Goal: Book appointment/travel/reservation

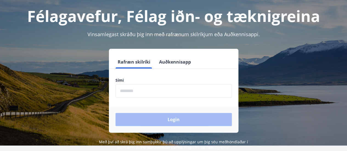
scroll to position [30, 0]
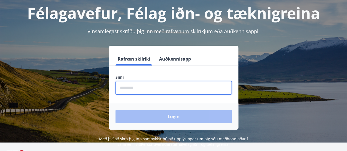
click at [172, 85] on input "phone" at bounding box center [174, 87] width 116 height 13
type input "********"
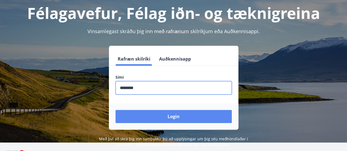
click at [167, 120] on button "Login" at bounding box center [174, 116] width 116 height 13
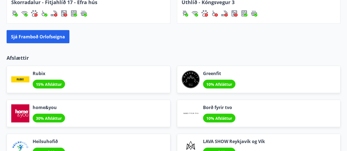
scroll to position [643, 0]
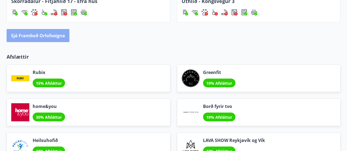
click at [38, 32] on button "Sjá framboð orlofseigna" at bounding box center [38, 35] width 63 height 13
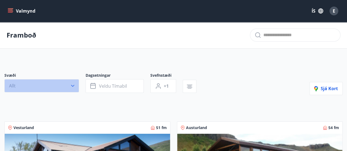
click at [72, 85] on icon "button" at bounding box center [72, 86] width 3 height 2
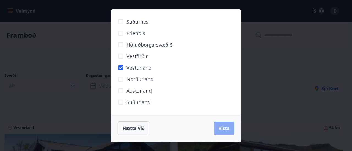
click at [224, 127] on span "Vista" at bounding box center [223, 129] width 11 height 6
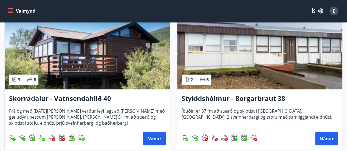
scroll to position [137, 0]
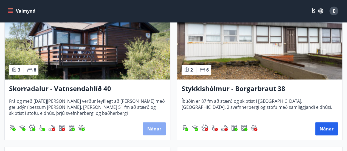
click at [152, 126] on button "Nánar" at bounding box center [154, 128] width 23 height 13
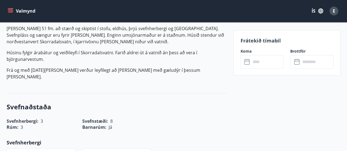
scroll to position [145, 0]
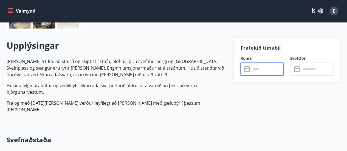
click at [265, 66] on input "text" at bounding box center [267, 68] width 33 height 13
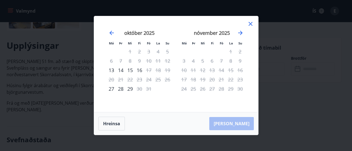
click at [265, 66] on div "Má Þr Mi Fi Fö La Su Má Þr Mi Fi Fö La Su [DATE] 1 2 3 4 5 6 7 8 9 10 11 12 13 …" at bounding box center [176, 75] width 352 height 151
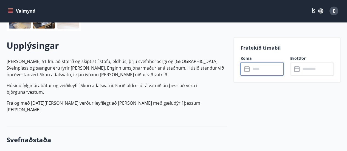
click at [255, 70] on input "text" at bounding box center [267, 68] width 33 height 13
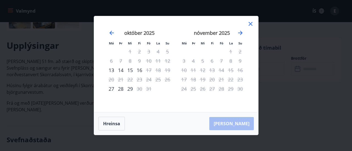
click at [148, 88] on div "31" at bounding box center [148, 88] width 9 height 9
click at [241, 33] on icon "Move forward to switch to the next month." at bounding box center [240, 33] width 4 height 4
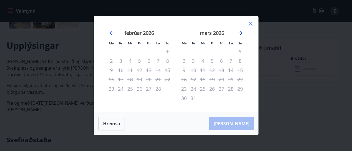
click at [241, 33] on icon "Move forward to switch to the next month." at bounding box center [240, 33] width 4 height 4
click at [111, 34] on icon "Move backward to switch to the previous month." at bounding box center [111, 33] width 7 height 7
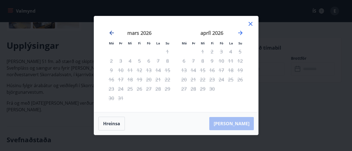
click at [111, 34] on icon "Move backward to switch to the previous month." at bounding box center [111, 33] width 7 height 7
click at [111, 31] on icon "Move backward to switch to the previous month." at bounding box center [111, 33] width 7 height 7
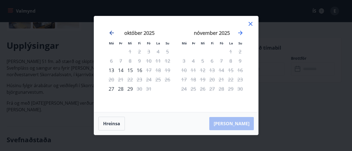
click at [111, 32] on icon "Move backward to switch to the previous month." at bounding box center [111, 33] width 7 height 7
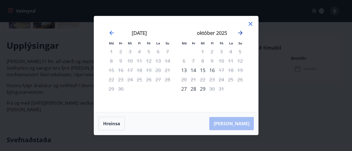
click at [241, 32] on icon "Move forward to switch to the next month." at bounding box center [240, 33] width 7 height 7
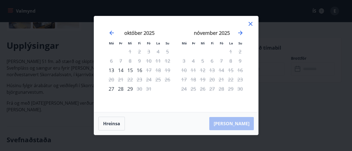
click at [249, 24] on icon at bounding box center [250, 24] width 4 height 4
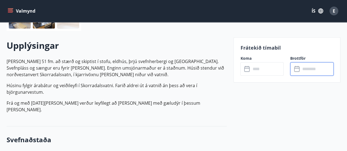
click at [313, 71] on input "text" at bounding box center [317, 68] width 33 height 13
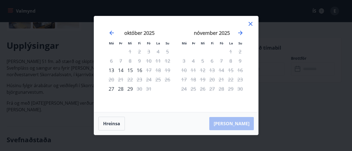
click at [147, 89] on div "31" at bounding box center [148, 88] width 9 height 9
click at [111, 124] on button "Hreinsa" at bounding box center [111, 124] width 26 height 14
click at [250, 23] on icon at bounding box center [250, 24] width 7 height 7
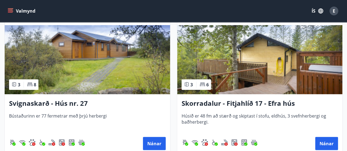
scroll to position [720, 0]
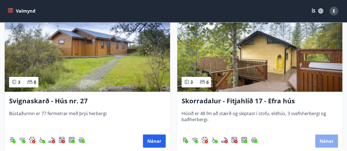
click at [328, 140] on button "Nánar" at bounding box center [327, 141] width 23 height 13
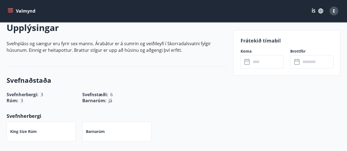
scroll to position [164, 0]
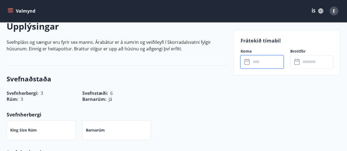
click at [260, 60] on input "text" at bounding box center [267, 61] width 33 height 13
click at [253, 63] on input "text" at bounding box center [267, 61] width 33 height 13
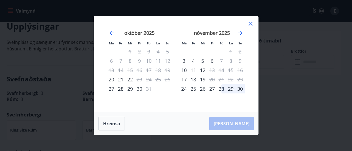
click at [249, 23] on icon at bounding box center [250, 24] width 4 height 4
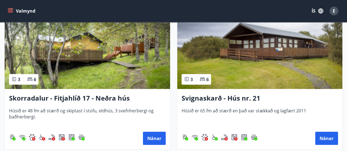
scroll to position [569, 0]
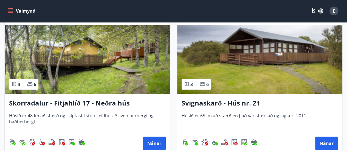
click at [72, 102] on h3 "Skorradalur - Fitjahlíð 17 - Neðra hús" at bounding box center [87, 104] width 157 height 10
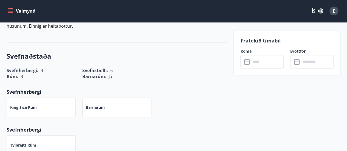
scroll to position [188, 0]
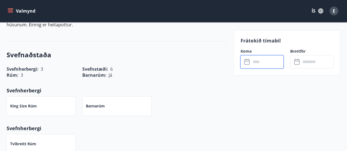
click at [255, 61] on input "text" at bounding box center [267, 61] width 33 height 13
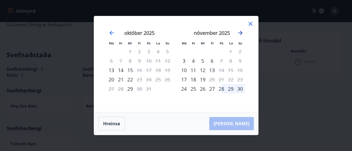
click at [241, 32] on icon "Move forward to switch to the next month." at bounding box center [240, 33] width 4 height 4
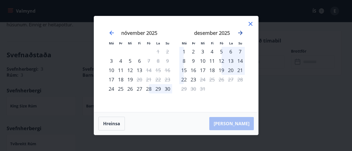
click at [241, 32] on icon "Move forward to switch to the next month." at bounding box center [240, 33] width 4 height 4
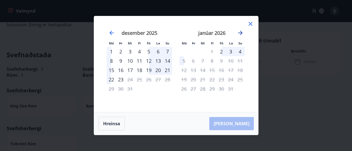
click at [239, 32] on icon "Move forward to switch to the next month." at bounding box center [240, 33] width 7 height 7
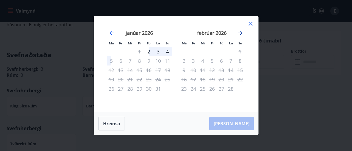
click at [239, 32] on icon "Move forward to switch to the next month." at bounding box center [240, 33] width 7 height 7
click at [251, 24] on icon at bounding box center [250, 24] width 7 height 7
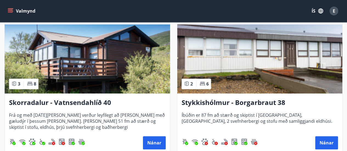
scroll to position [121, 0]
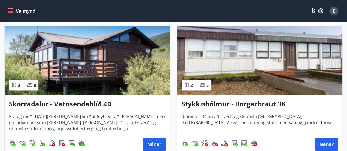
click at [75, 105] on h3 "Skorradalur - Vatnsendahlíð 40" at bounding box center [87, 104] width 157 height 10
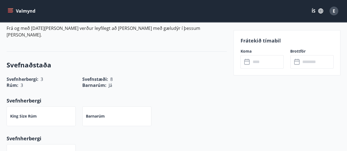
scroll to position [210, 0]
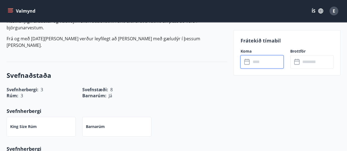
click at [266, 59] on input "text" at bounding box center [267, 61] width 33 height 13
click at [259, 62] on input "text" at bounding box center [267, 61] width 33 height 13
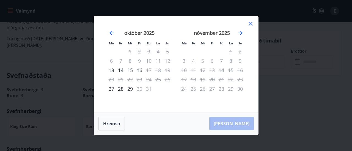
click at [122, 70] on div "14" at bounding box center [120, 70] width 9 height 9
click at [131, 70] on div "15" at bounding box center [129, 70] width 9 height 9
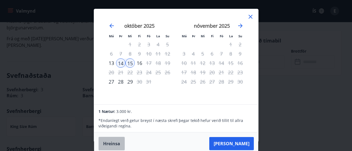
click at [113, 141] on button "Hreinsa" at bounding box center [111, 144] width 26 height 14
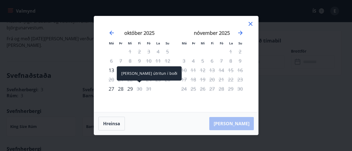
click at [140, 89] on div "30" at bounding box center [139, 88] width 9 height 9
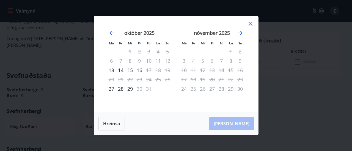
click at [249, 23] on icon at bounding box center [250, 24] width 4 height 4
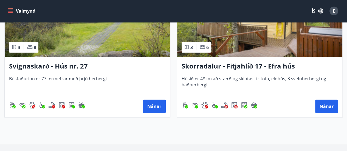
scroll to position [756, 0]
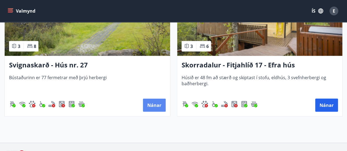
click at [150, 104] on button "Nánar" at bounding box center [154, 105] width 23 height 13
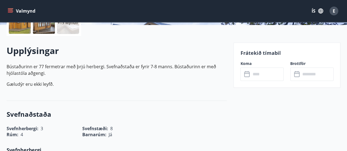
scroll to position [154, 0]
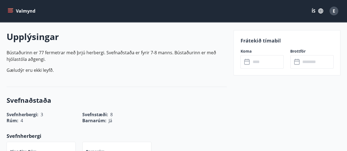
click at [266, 61] on input "text" at bounding box center [267, 61] width 33 height 13
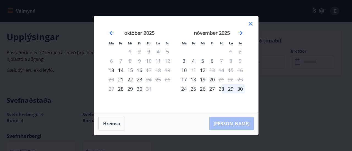
click at [250, 24] on icon at bounding box center [250, 24] width 4 height 4
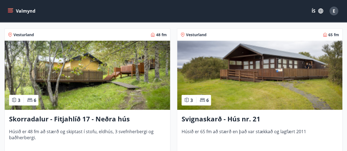
scroll to position [554, 0]
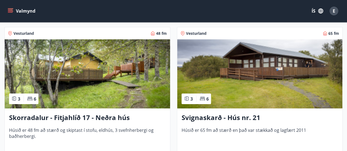
click at [236, 118] on h3 "Svignaskarð - Hús nr. 21" at bounding box center [260, 118] width 157 height 10
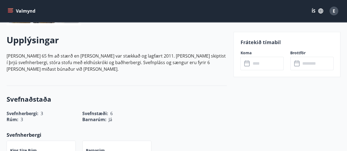
scroll to position [153, 0]
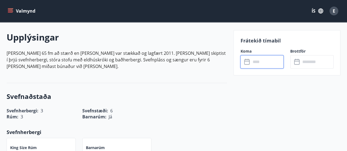
click at [256, 61] on input "text" at bounding box center [267, 61] width 33 height 13
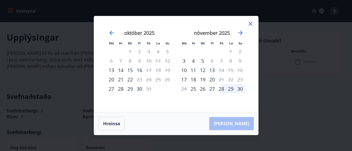
click at [250, 23] on icon at bounding box center [250, 24] width 4 height 4
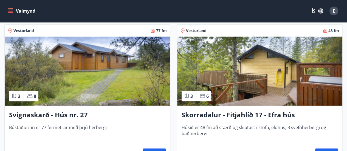
scroll to position [702, 0]
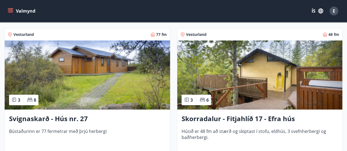
click at [275, 119] on h3 "Skorradalur - Fitjahlíð 17 - Efra hús" at bounding box center [260, 119] width 157 height 10
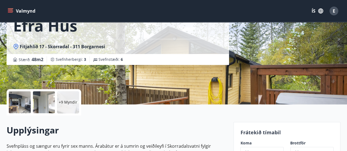
scroll to position [148, 0]
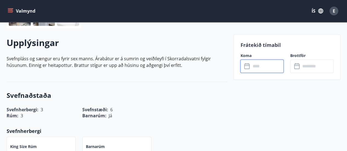
click at [253, 67] on input "text" at bounding box center [267, 66] width 33 height 13
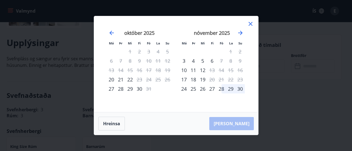
click at [250, 24] on icon at bounding box center [250, 24] width 4 height 4
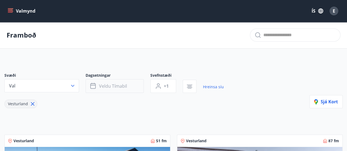
drag, startPoint x: 39, startPoint y: 53, endPoint x: 101, endPoint y: 82, distance: 67.9
click at [124, 143] on div "Vesturland 51 fm" at bounding box center [87, 140] width 159 height 5
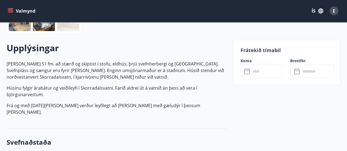
scroll to position [146, 0]
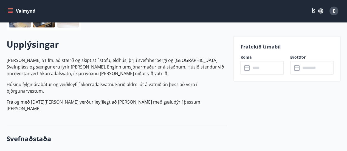
click at [257, 69] on input "text" at bounding box center [267, 67] width 33 height 13
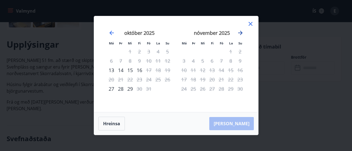
click at [240, 33] on icon "Move forward to switch to the next month." at bounding box center [240, 33] width 4 height 4
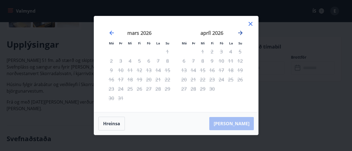
click at [240, 33] on icon "Move forward to switch to the next month." at bounding box center [240, 33] width 4 height 4
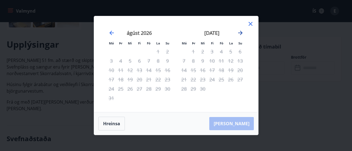
click at [240, 33] on icon "Move forward to switch to the next month." at bounding box center [240, 33] width 4 height 4
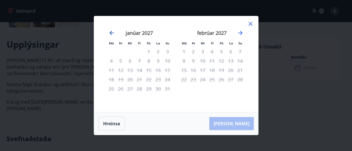
click at [110, 33] on icon "Move backward to switch to the previous month." at bounding box center [111, 33] width 4 height 4
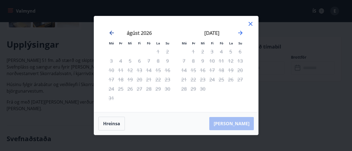
click at [110, 33] on icon "Move backward to switch to the previous month." at bounding box center [111, 33] width 4 height 4
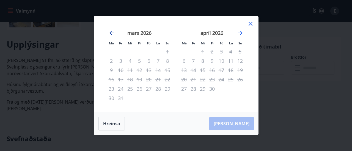
click at [110, 33] on icon "Move backward to switch to the previous month." at bounding box center [111, 33] width 4 height 4
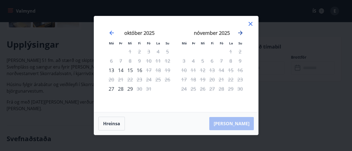
click at [241, 33] on icon "Move forward to switch to the next month." at bounding box center [240, 33] width 4 height 4
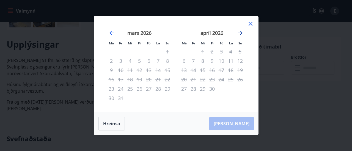
click at [241, 33] on icon "Move forward to switch to the next month." at bounding box center [240, 33] width 4 height 4
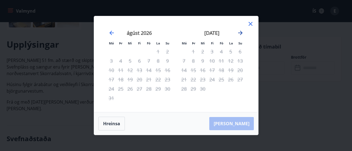
click at [241, 33] on icon "Move forward to switch to the next month." at bounding box center [240, 33] width 4 height 4
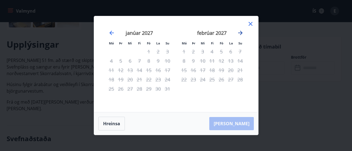
click at [241, 33] on icon "Move forward to switch to the next month." at bounding box center [240, 33] width 4 height 4
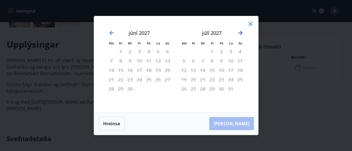
click at [241, 33] on icon "Move forward to switch to the next month." at bounding box center [240, 33] width 4 height 4
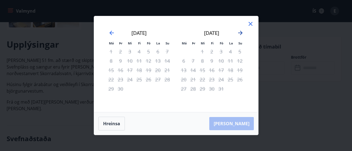
click at [241, 33] on icon "Move forward to switch to the next month." at bounding box center [240, 33] width 4 height 4
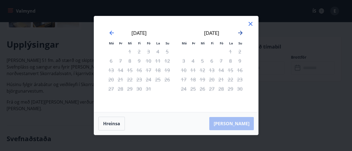
click at [241, 33] on icon "Move forward to switch to the next month." at bounding box center [240, 33] width 4 height 4
click at [110, 32] on icon "Move backward to switch to the previous month." at bounding box center [111, 33] width 7 height 7
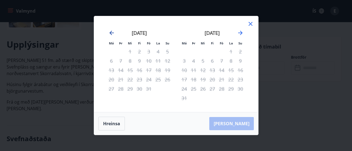
click at [110, 32] on icon "Move backward to switch to the previous month." at bounding box center [111, 33] width 7 height 7
click at [111, 34] on icon "Move backward to switch to the previous month." at bounding box center [111, 33] width 7 height 7
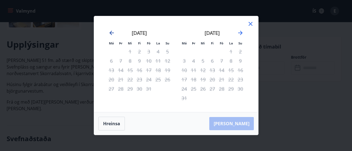
click at [111, 34] on icon "Move backward to switch to the previous month." at bounding box center [111, 33] width 7 height 7
click at [112, 34] on icon "Move backward to switch to the previous month." at bounding box center [111, 33] width 7 height 7
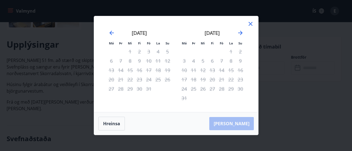
click at [250, 22] on icon at bounding box center [250, 24] width 7 height 7
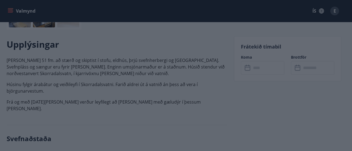
click at [250, 22] on icon at bounding box center [250, 24] width 7 height 7
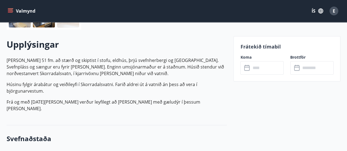
click at [296, 70] on icon at bounding box center [297, 68] width 7 height 7
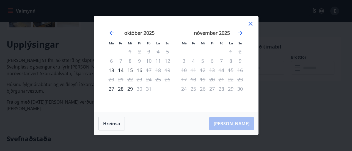
click at [250, 24] on icon at bounding box center [250, 24] width 4 height 4
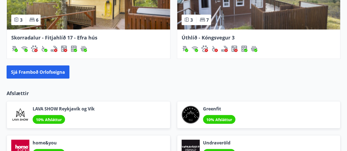
scroll to position [607, 0]
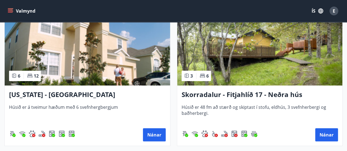
scroll to position [1014, 0]
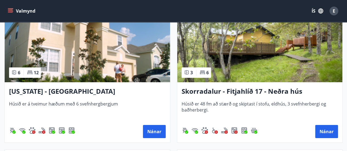
click at [281, 90] on h3 "Skorradalur - Fitjahlíð 17 - Neðra hús" at bounding box center [260, 92] width 157 height 10
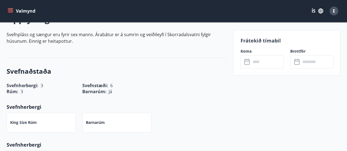
scroll to position [173, 0]
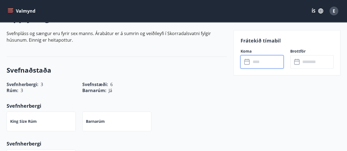
click at [269, 60] on input "text" at bounding box center [267, 61] width 33 height 13
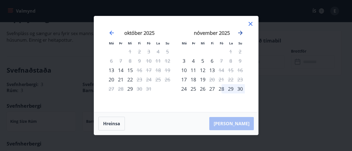
click at [240, 32] on icon "Move forward to switch to the next month." at bounding box center [240, 33] width 7 height 7
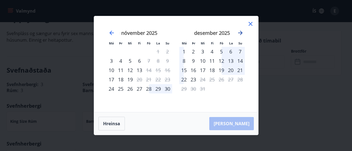
click at [240, 32] on icon "Move forward to switch to the next month." at bounding box center [240, 33] width 7 height 7
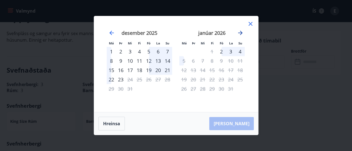
click at [240, 32] on icon "Move forward to switch to the next month." at bounding box center [240, 33] width 7 height 7
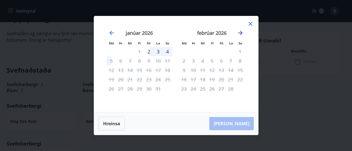
click at [240, 32] on icon "Move forward to switch to the next month." at bounding box center [240, 33] width 7 height 7
click at [250, 24] on icon at bounding box center [250, 24] width 7 height 7
